Goal: Task Accomplishment & Management: Use online tool/utility

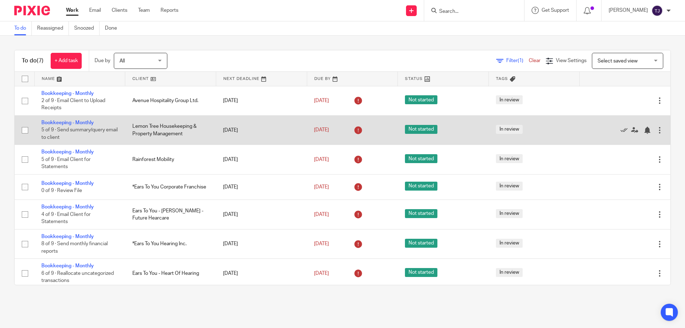
scroll to position [3, 0]
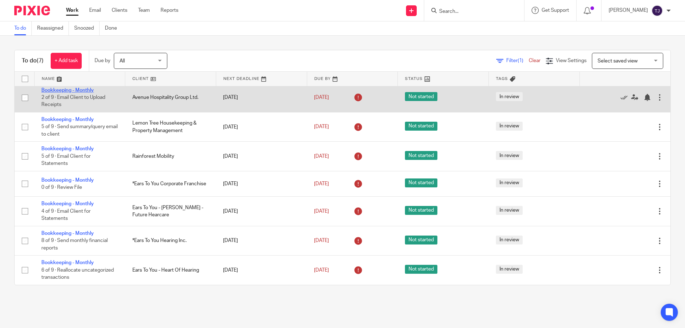
click at [63, 90] on link "Bookkeeping - Monthly" at bounding box center [67, 90] width 52 height 5
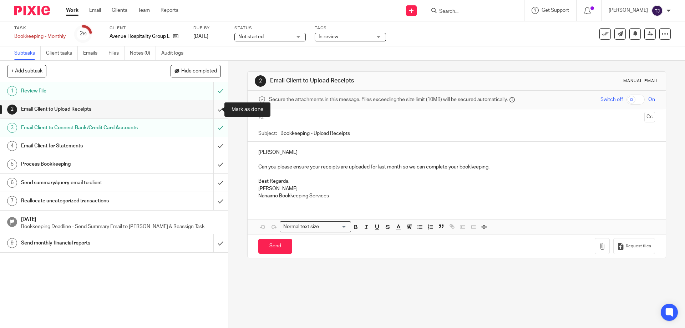
click at [214, 110] on input "submit" at bounding box center [114, 109] width 228 height 18
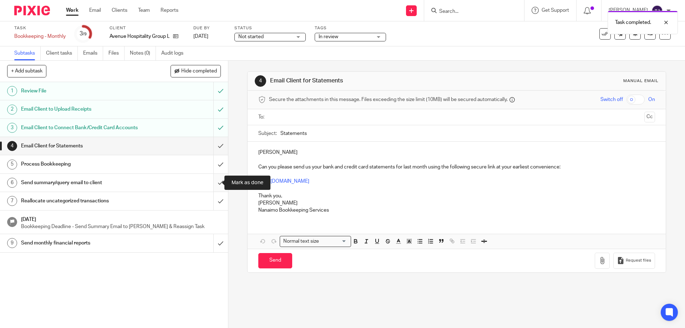
click at [216, 181] on input "submit" at bounding box center [114, 183] width 228 height 18
click at [218, 162] on input "submit" at bounding box center [114, 164] width 228 height 18
